Goal: Information Seeking & Learning: Learn about a topic

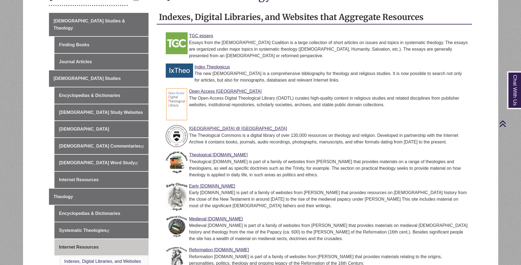
scroll to position [131, 0]
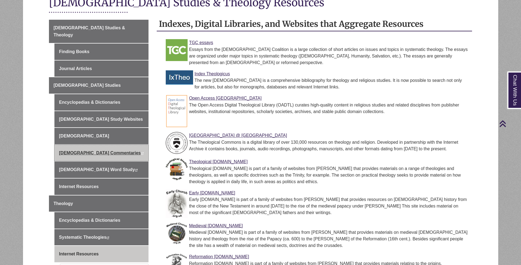
click at [83, 145] on link "Biblical Commentaries This link opens in a new window This link opens in a new …" at bounding box center [101, 153] width 94 height 16
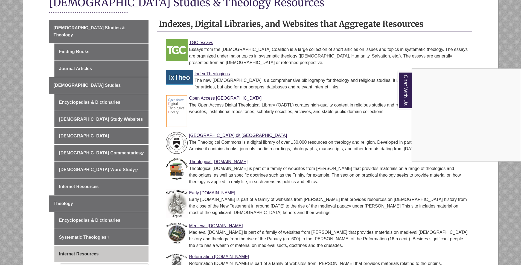
click at [256, 94] on div "Chat With Us" at bounding box center [260, 132] width 521 height 265
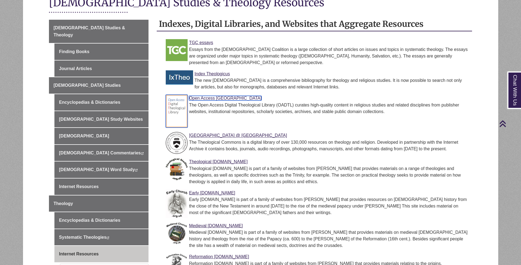
click at [254, 98] on link "Open Access Digital Theological Library" at bounding box center [225, 98] width 72 height 5
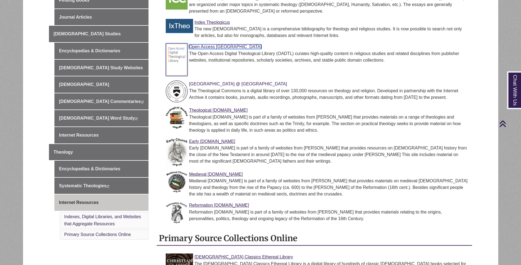
scroll to position [164, 0]
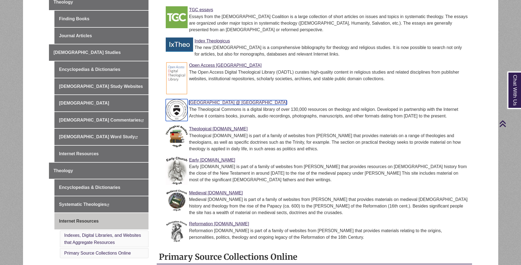
click at [234, 102] on link "Theological Commons @ Princeton Theological Seminary" at bounding box center [238, 102] width 98 height 5
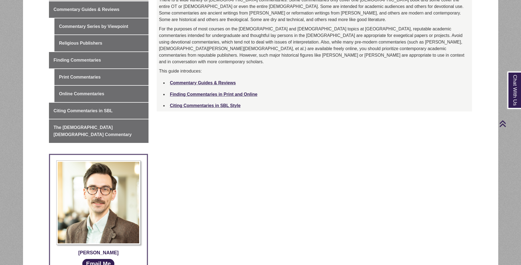
scroll to position [98, 0]
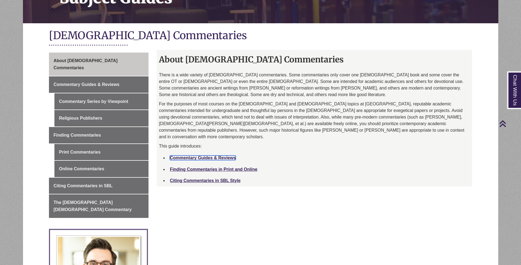
click at [221, 155] on link "Commentary Guides & Reviews" at bounding box center [203, 157] width 66 height 5
click at [221, 163] on li "Finding Commentaries in Print and Online" at bounding box center [319, 168] width 302 height 11
click at [221, 167] on link "Finding Commentaries in Print and Online" at bounding box center [213, 169] width 87 height 5
click at [222, 178] on link "Citing Commentaries in SBL Style" at bounding box center [205, 180] width 71 height 5
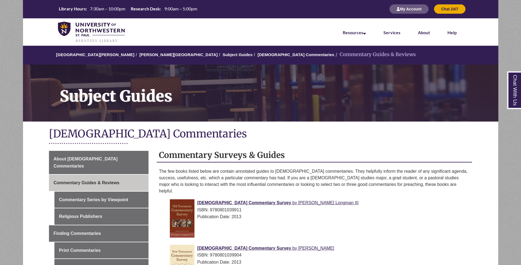
scroll to position [131, 0]
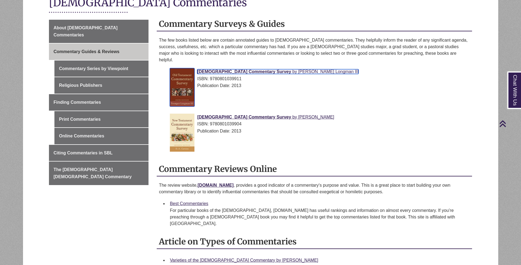
click at [298, 69] on span "Tremper Longman III" at bounding box center [328, 71] width 60 height 5
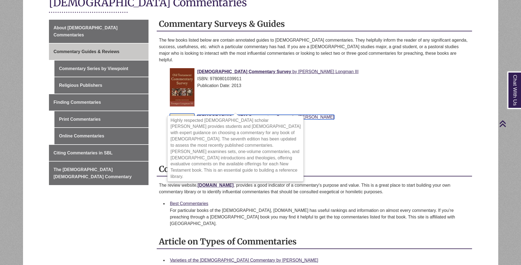
click at [268, 115] on span "New Testament Commentary Survey" at bounding box center [244, 117] width 94 height 5
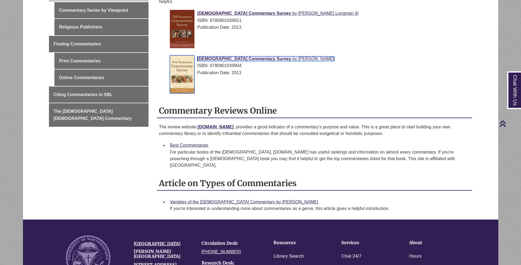
scroll to position [197, 0]
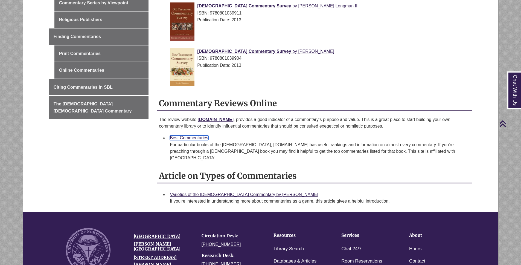
click at [201, 135] on link "Best Commentaries" at bounding box center [189, 137] width 39 height 5
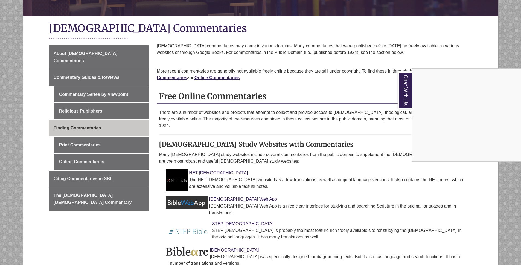
scroll to position [98, 0]
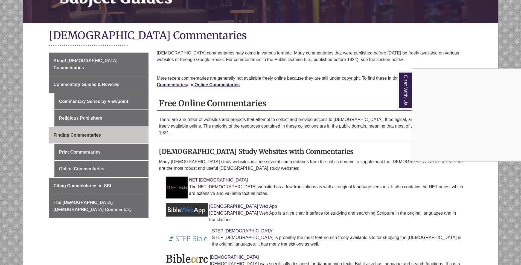
click at [198, 170] on div "Chat With Us" at bounding box center [260, 132] width 521 height 265
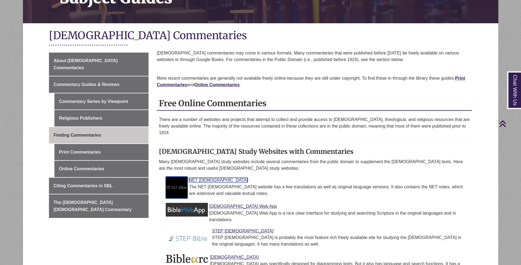
click at [196, 177] on link "NET [DEMOGRAPHIC_DATA]" at bounding box center [218, 179] width 59 height 5
